Goal: Navigation & Orientation: Understand site structure

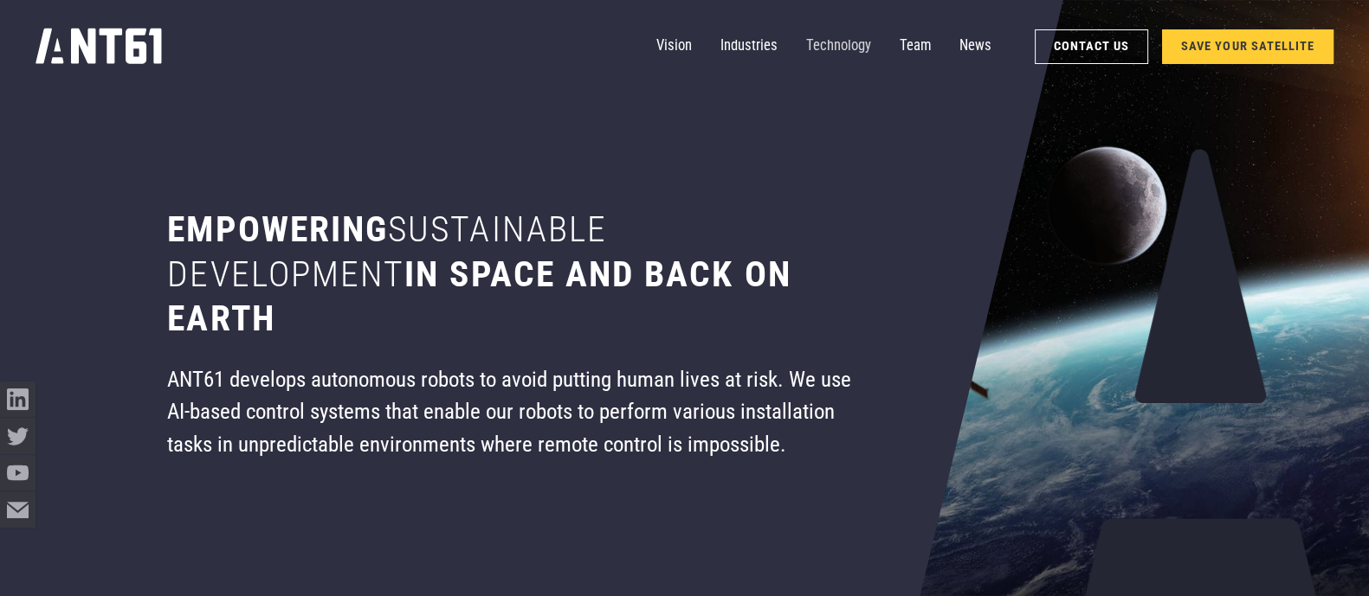
click at [840, 39] on link "Technology" at bounding box center [838, 46] width 65 height 35
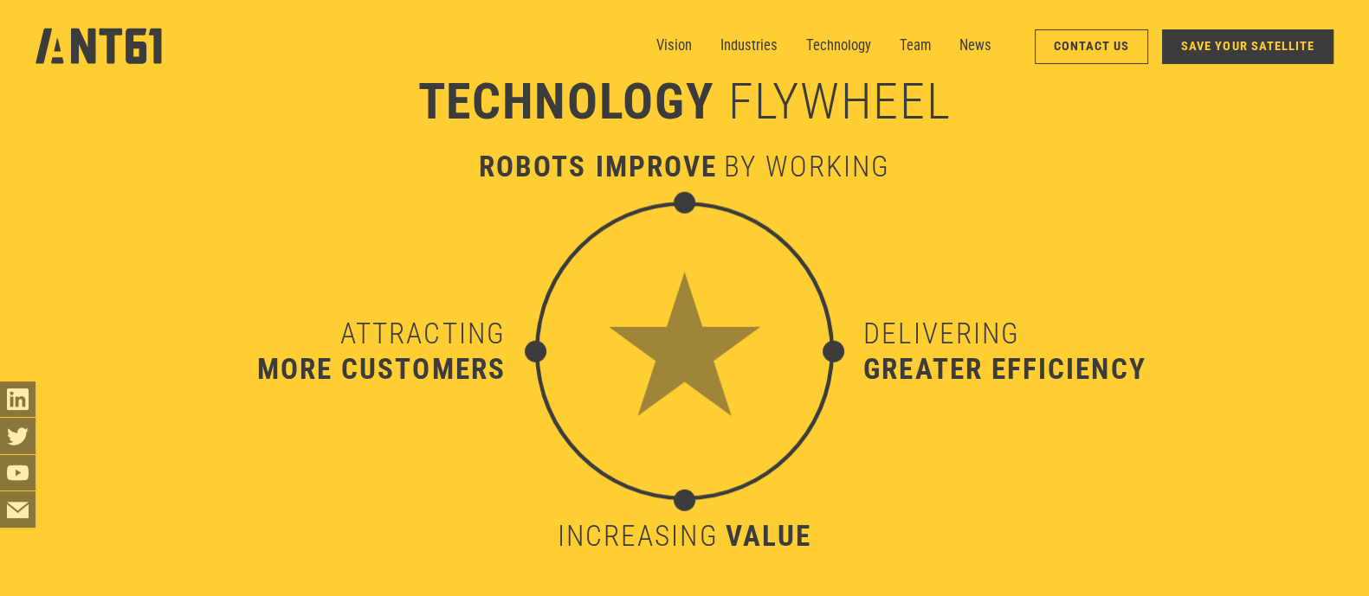
scroll to position [5872, 0]
click at [736, 42] on link "Industries" at bounding box center [748, 46] width 57 height 35
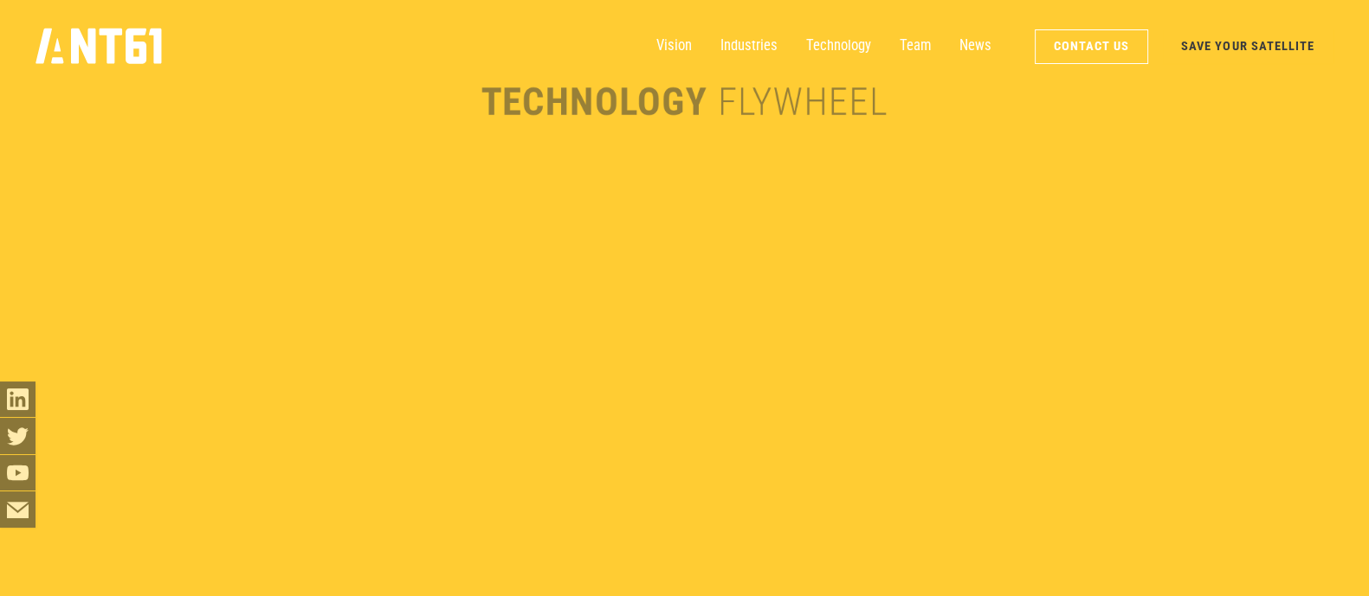
scroll to position [2957, 0]
click at [1090, 46] on link "Contact Us" at bounding box center [1091, 46] width 113 height 35
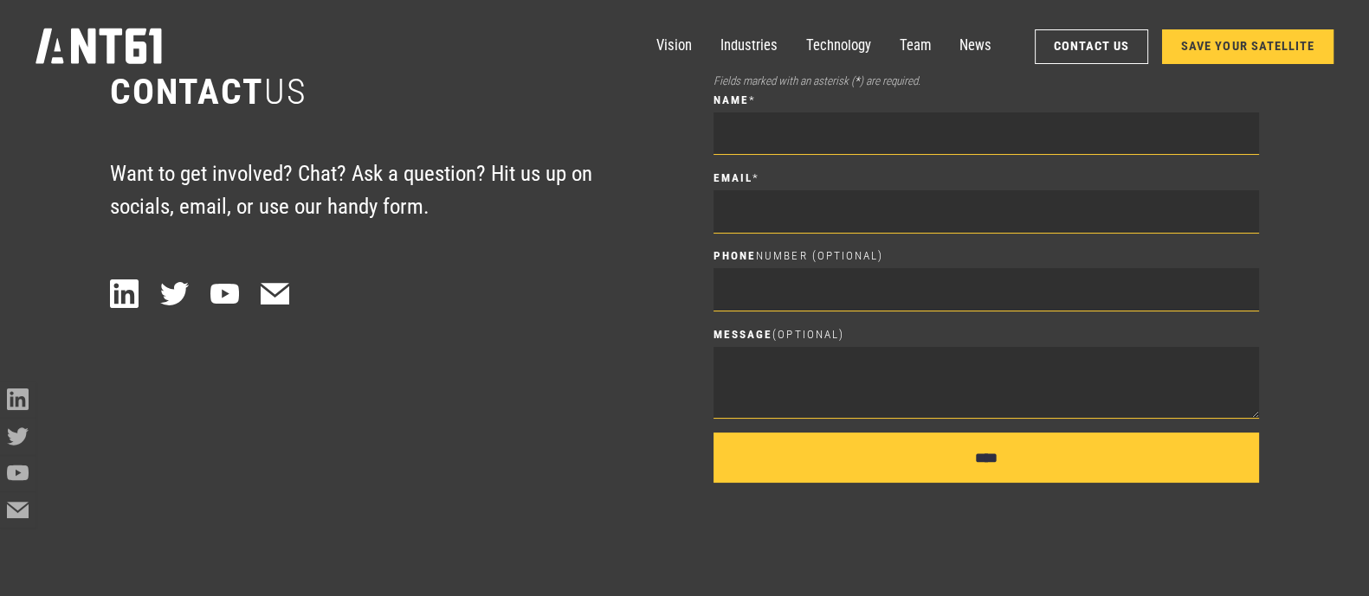
scroll to position [8474, 0]
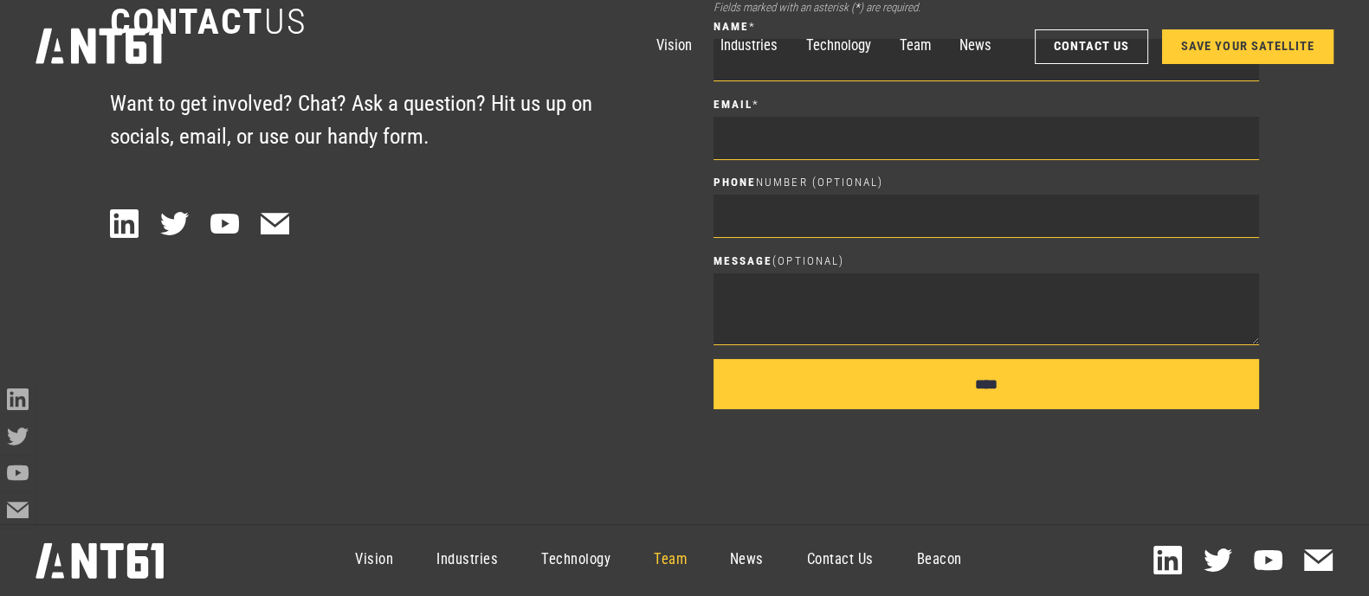
click at [682, 558] on link "Team" at bounding box center [670, 561] width 76 height 65
click at [95, 551] on img at bounding box center [98, 561] width 127 height 36
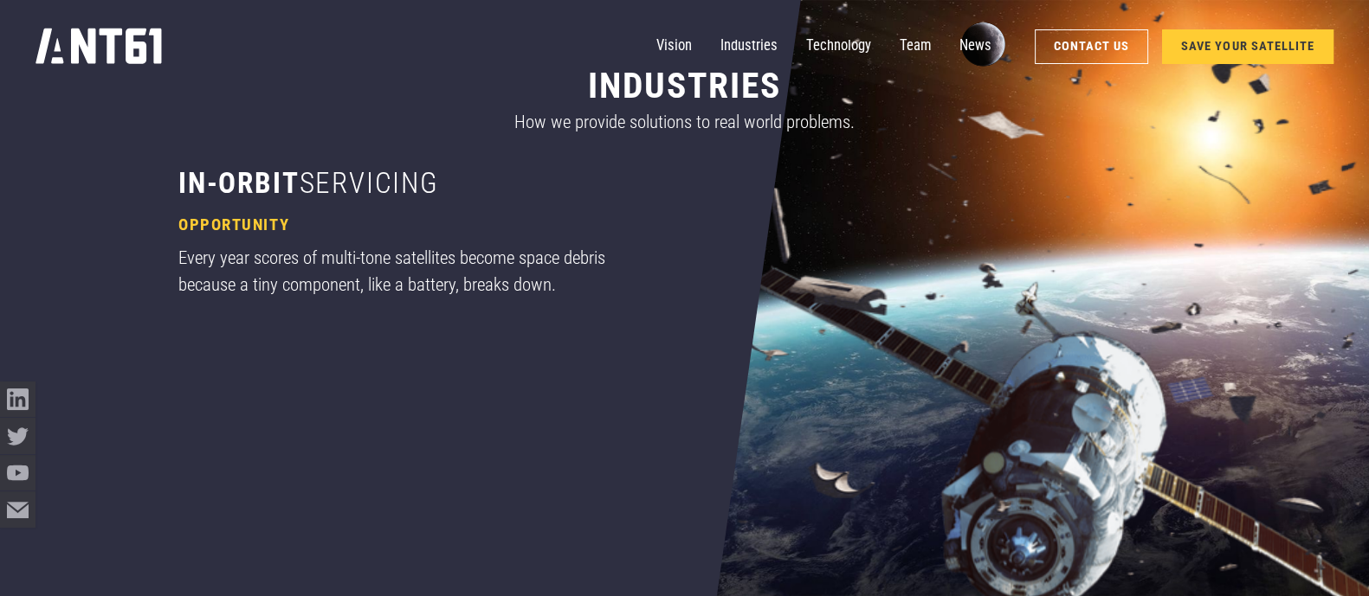
scroll to position [891, 0]
